Goal: Find specific page/section: Find specific page/section

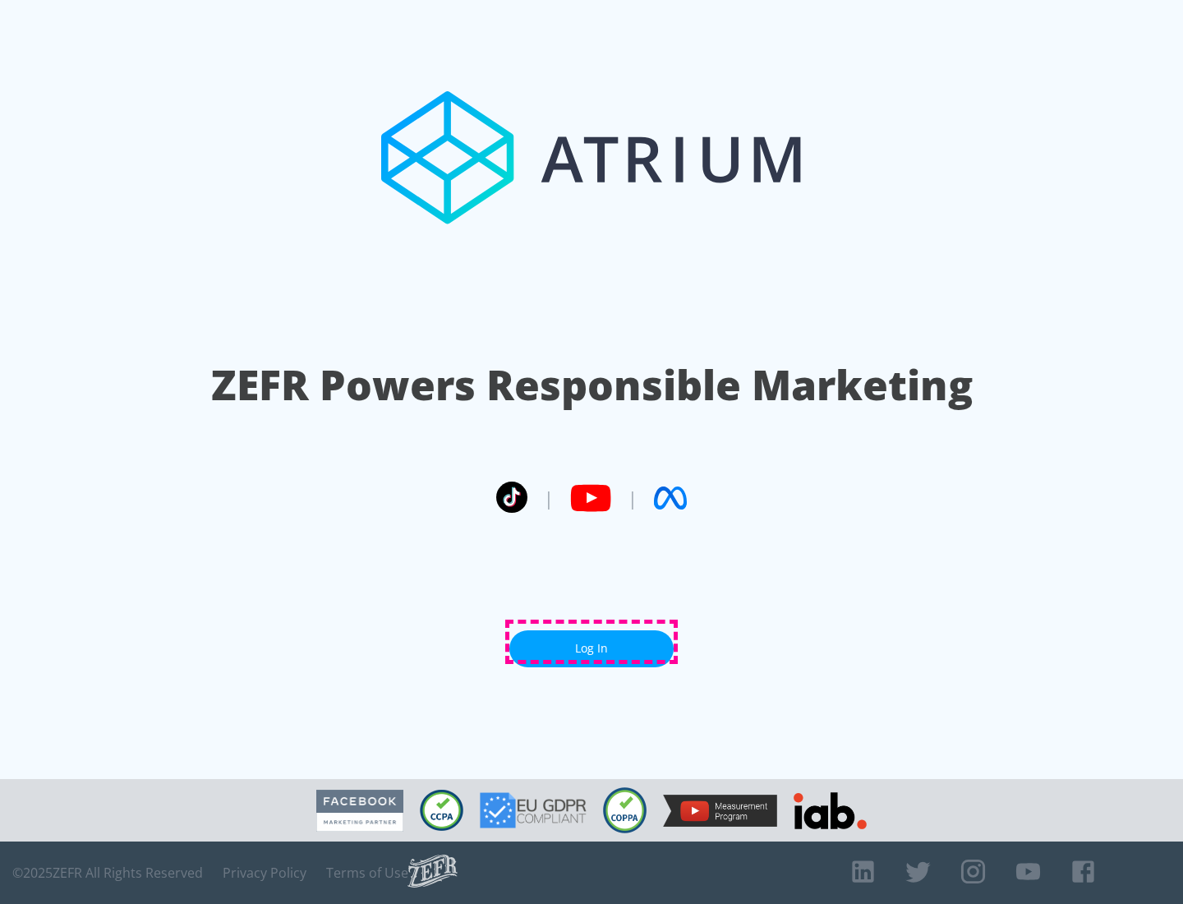
click at [591, 642] on link "Log In" at bounding box center [591, 648] width 164 height 37
